Goal: Find specific page/section: Find specific page/section

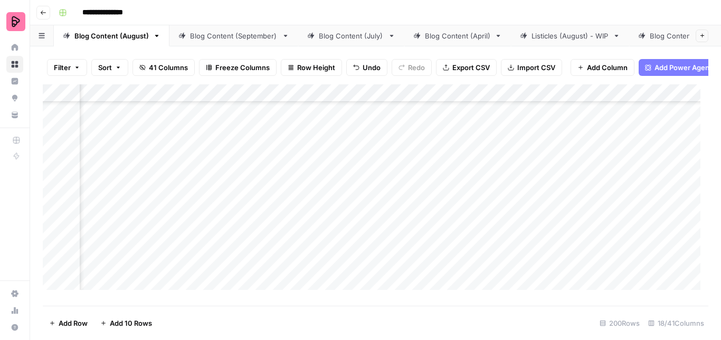
scroll to position [4853, 427]
click at [208, 33] on div "Blog Content (September)" at bounding box center [234, 36] width 88 height 11
click at [277, 210] on div "Add Column" at bounding box center [375, 191] width 665 height 214
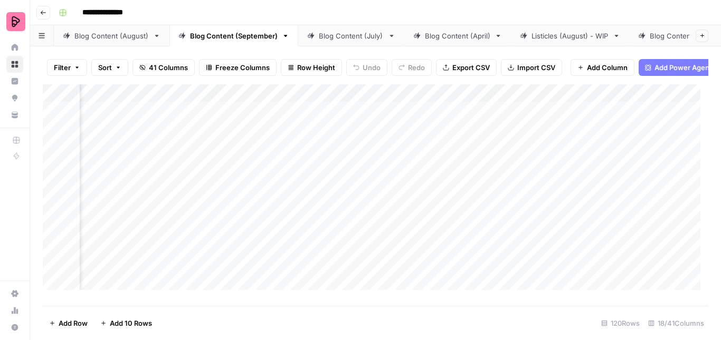
click at [273, 202] on div "Add Column" at bounding box center [375, 191] width 665 height 214
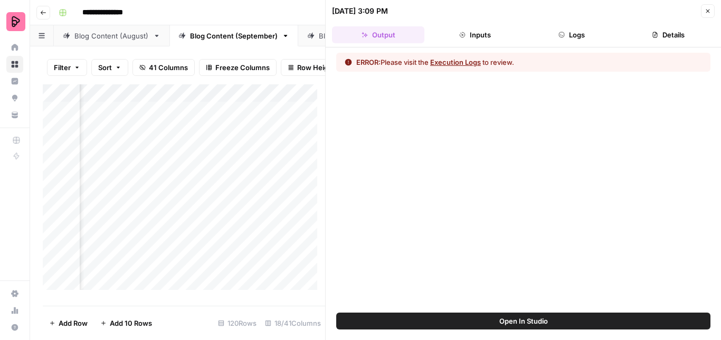
click at [707, 13] on icon "button" at bounding box center [707, 11] width 6 height 6
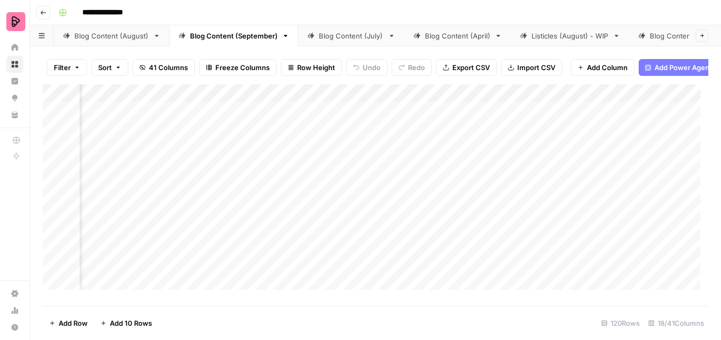
click at [88, 36] on div "Blog Content (August)" at bounding box center [111, 36] width 74 height 11
